Goal: Information Seeking & Learning: Check status

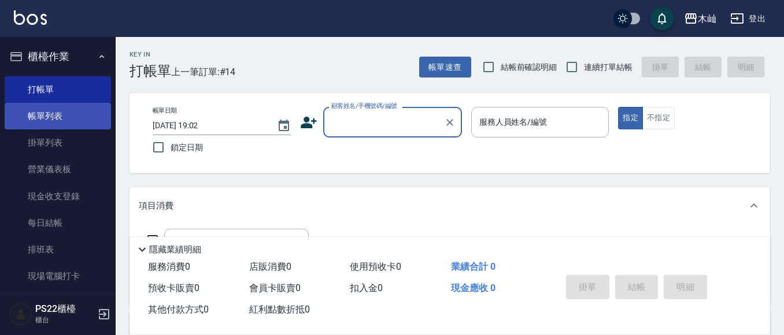
click at [76, 124] on link "帳單列表" at bounding box center [58, 116] width 106 height 27
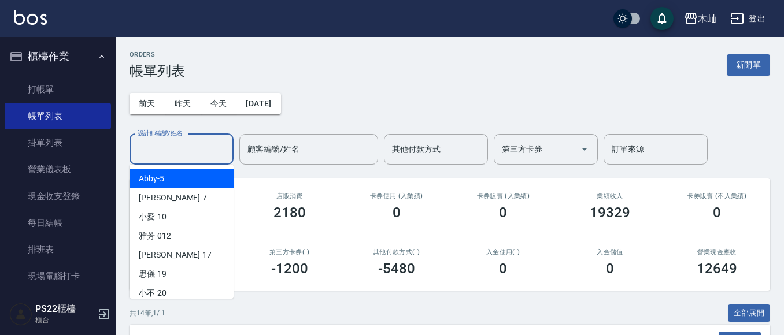
click at [177, 155] on input "設計師編號/姓名" at bounding box center [182, 149] width 94 height 20
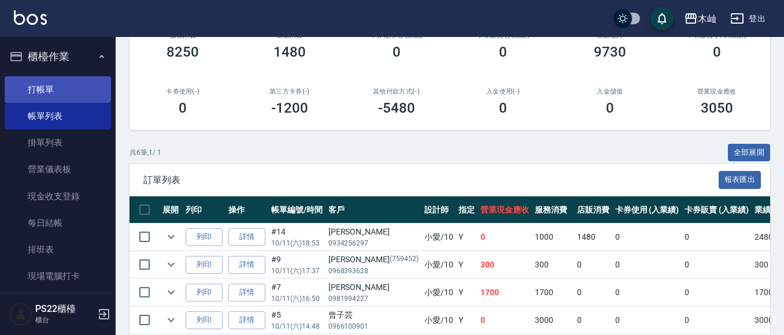
scroll to position [155, 0]
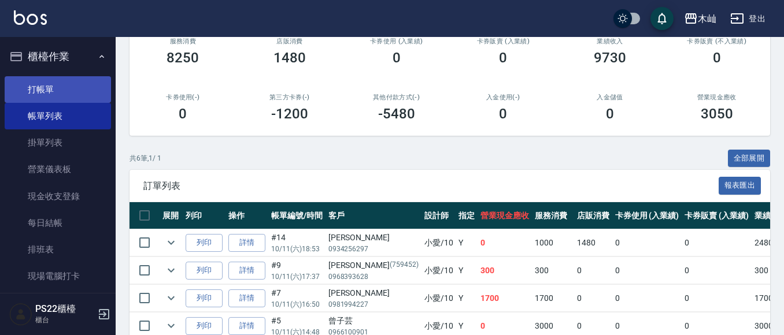
type input "小愛-10"
click at [16, 90] on link "打帳單" at bounding box center [58, 89] width 106 height 27
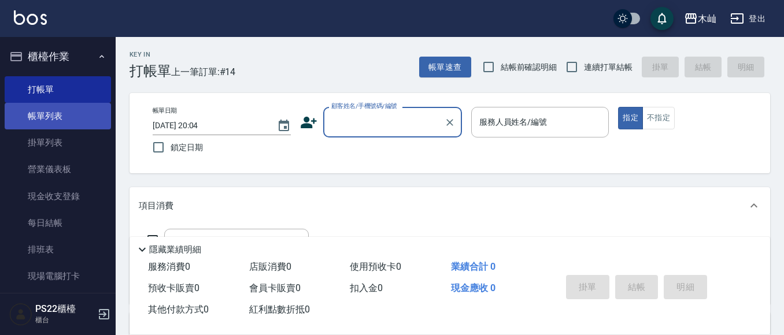
drag, startPoint x: 16, startPoint y: 90, endPoint x: 45, endPoint y: 109, distance: 34.6
click at [16, 90] on link "打帳單" at bounding box center [58, 89] width 106 height 27
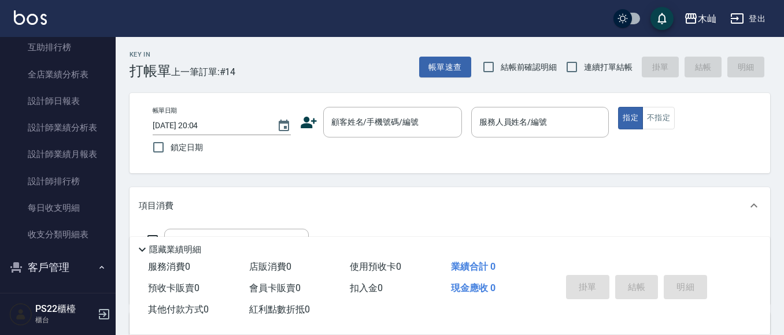
scroll to position [520, 0]
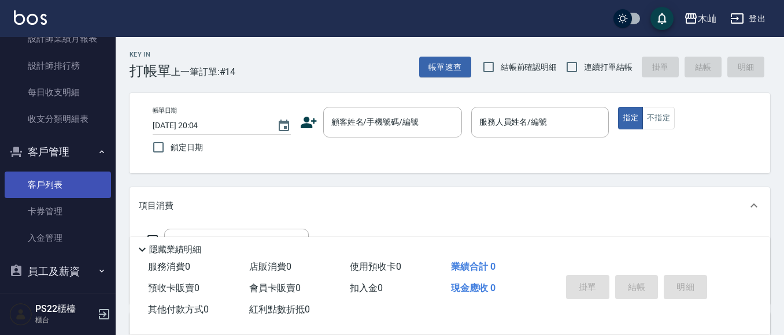
click at [53, 185] on link "客戶列表" at bounding box center [58, 185] width 106 height 27
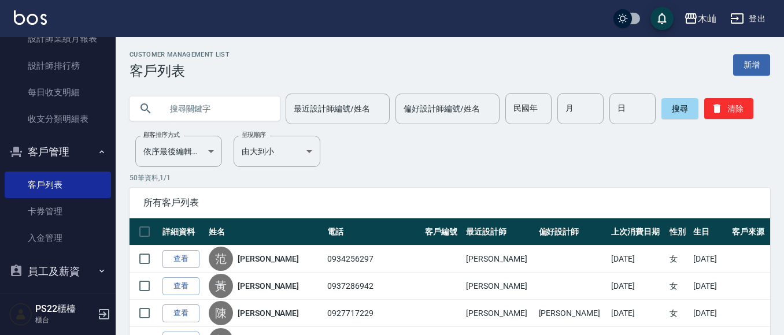
click at [243, 105] on input "text" at bounding box center [216, 108] width 109 height 31
type input "0981013288"
click at [685, 111] on button "搜尋" at bounding box center [680, 108] width 37 height 21
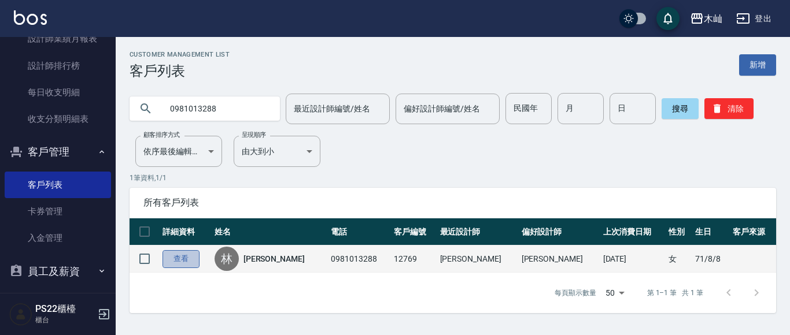
click at [183, 256] on link "查看" at bounding box center [180, 259] width 37 height 18
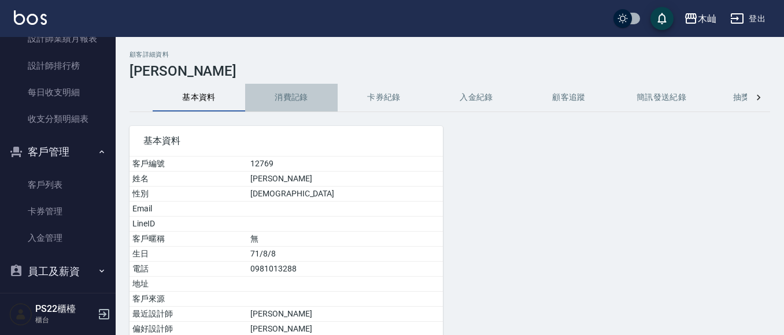
click at [306, 98] on button "消費記錄" at bounding box center [291, 98] width 93 height 28
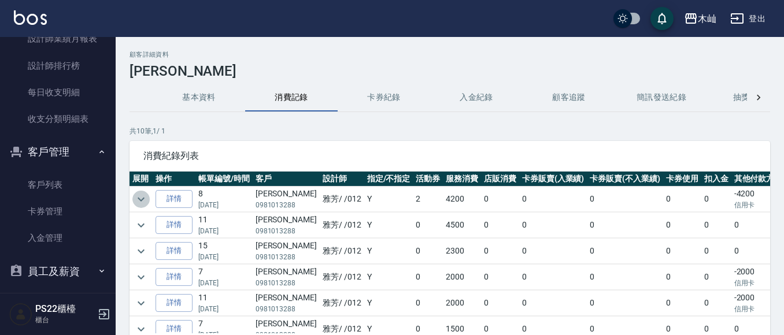
click at [138, 201] on icon "expand row" at bounding box center [141, 200] width 14 height 14
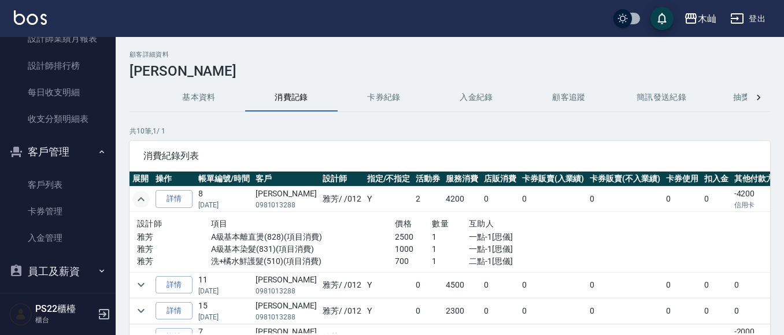
click at [138, 200] on icon "expand row" at bounding box center [141, 199] width 7 height 4
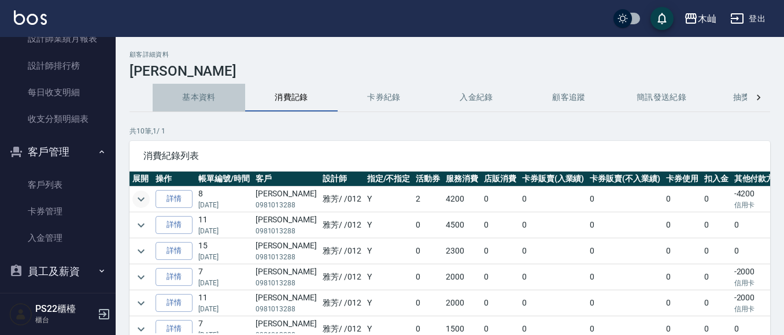
click at [181, 101] on button "基本資料" at bounding box center [199, 98] width 93 height 28
